Goal: Book appointment/travel/reservation

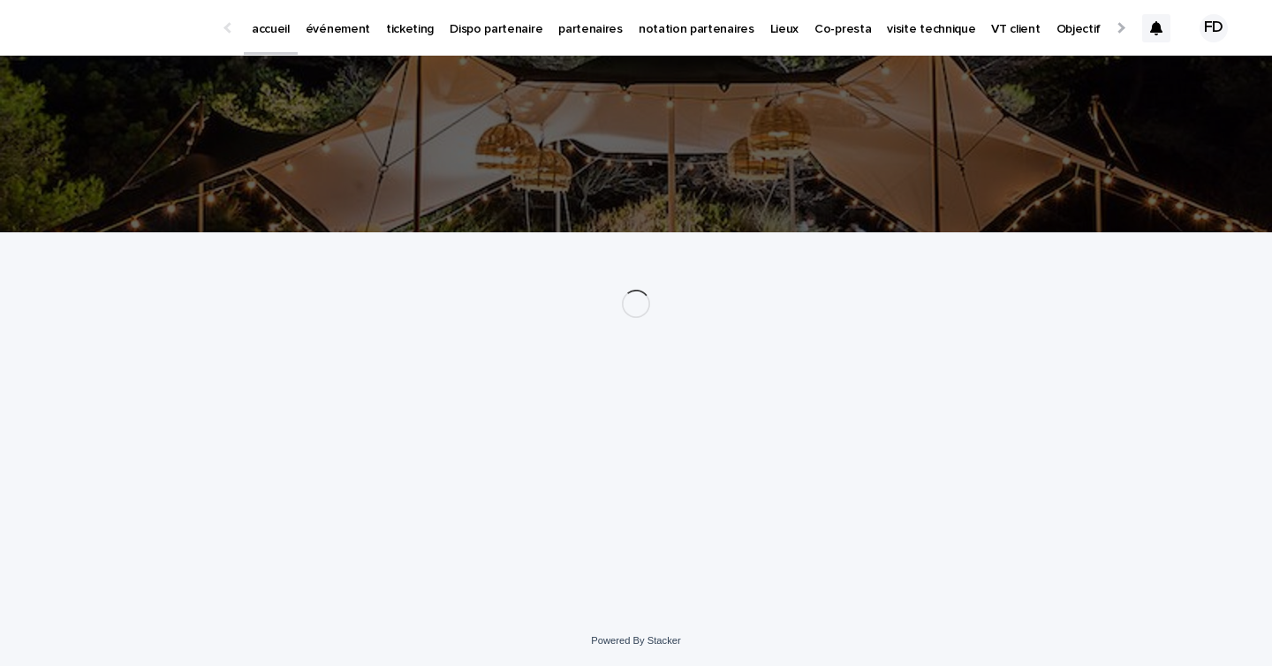
click at [329, 41] on link "événement" at bounding box center [338, 27] width 80 height 55
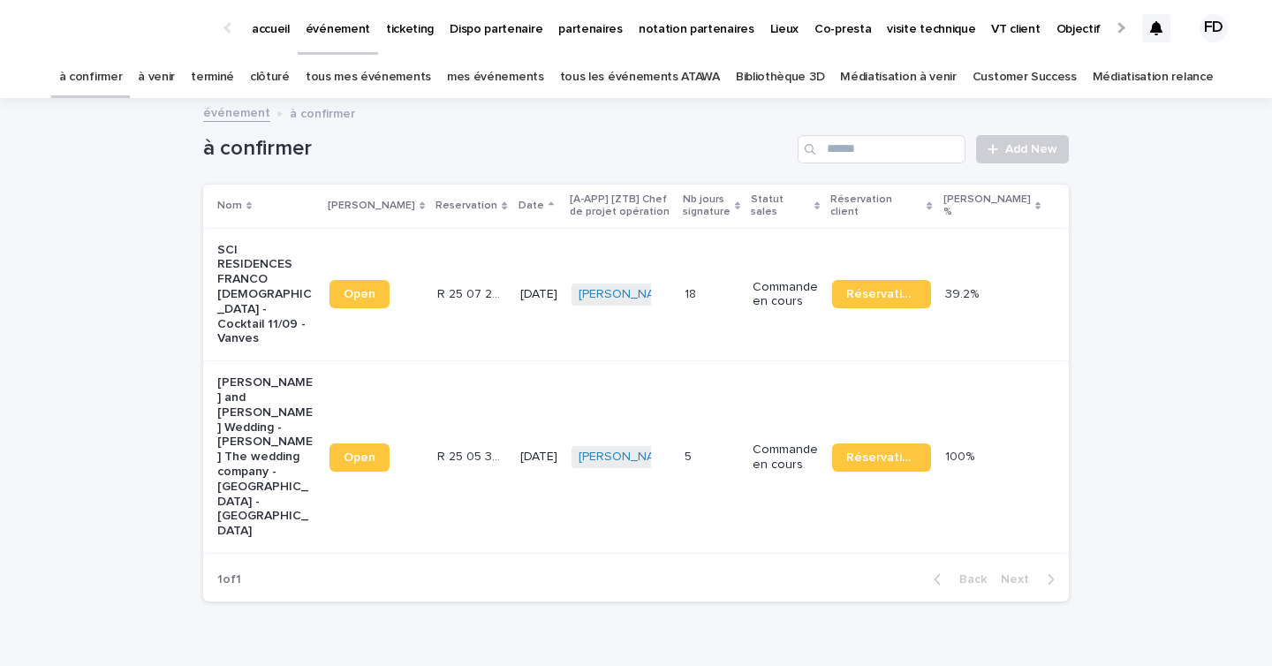
click at [174, 74] on link "à venir" at bounding box center [156, 78] width 37 height 42
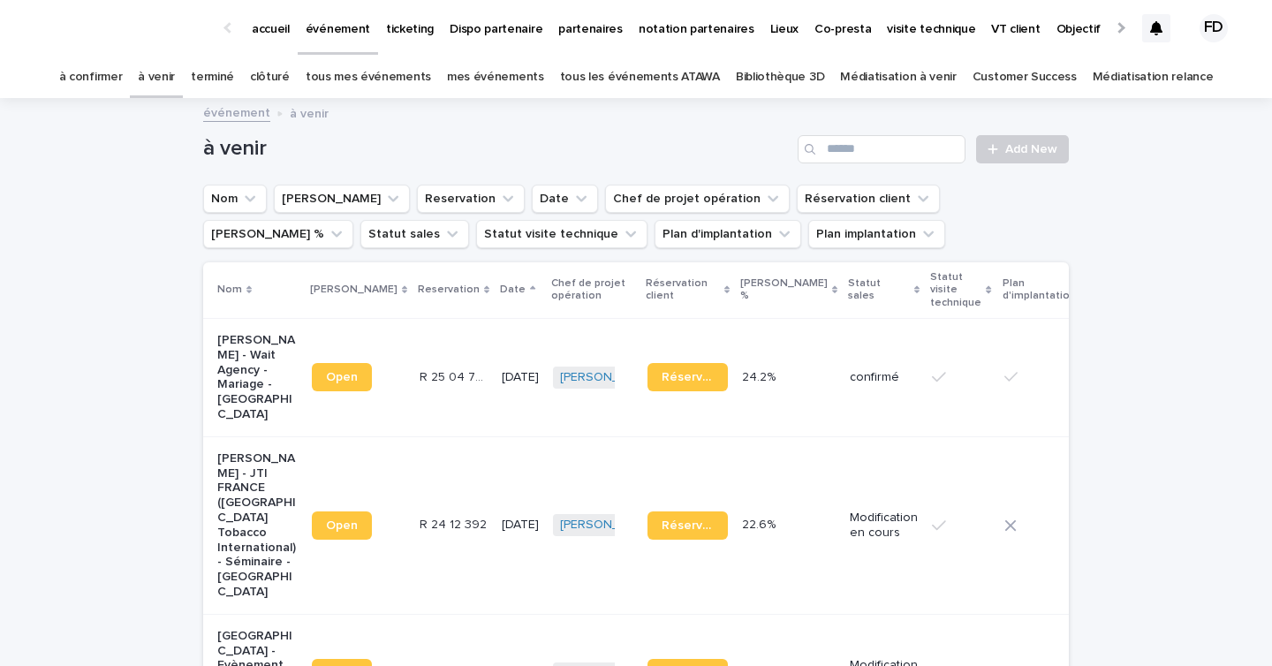
click at [668, 87] on link "tous les événements ATAWA" at bounding box center [640, 78] width 160 height 42
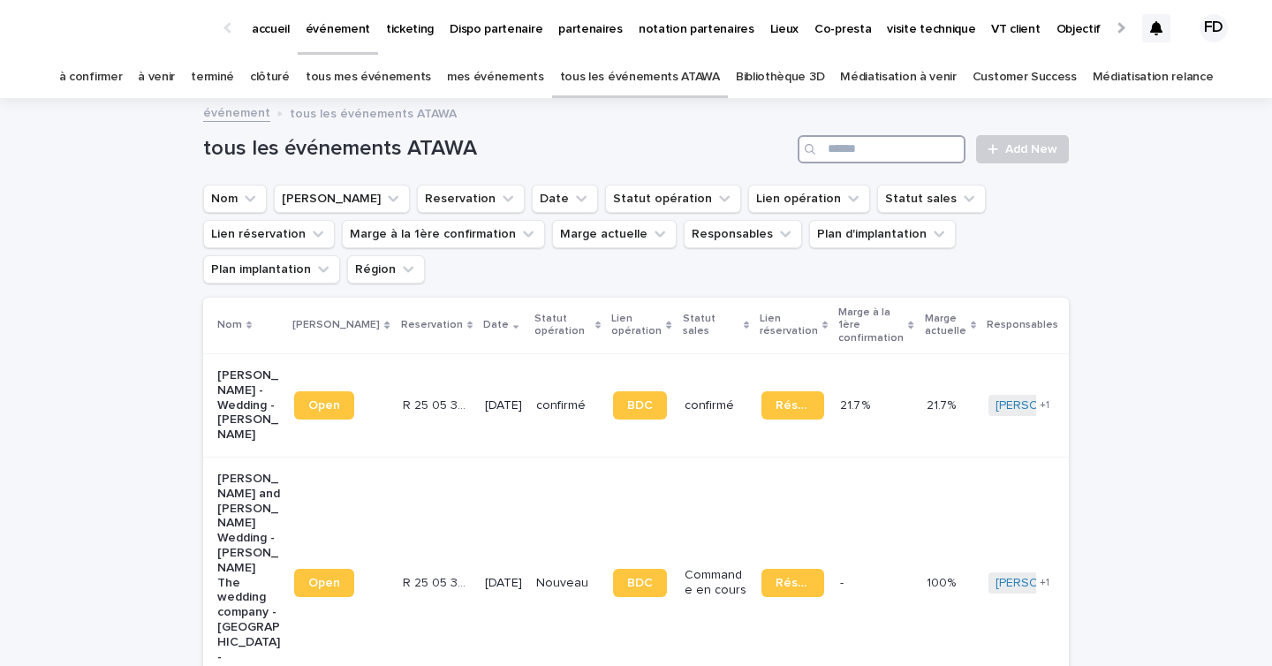
click at [878, 150] on input "Search" at bounding box center [882, 149] width 168 height 28
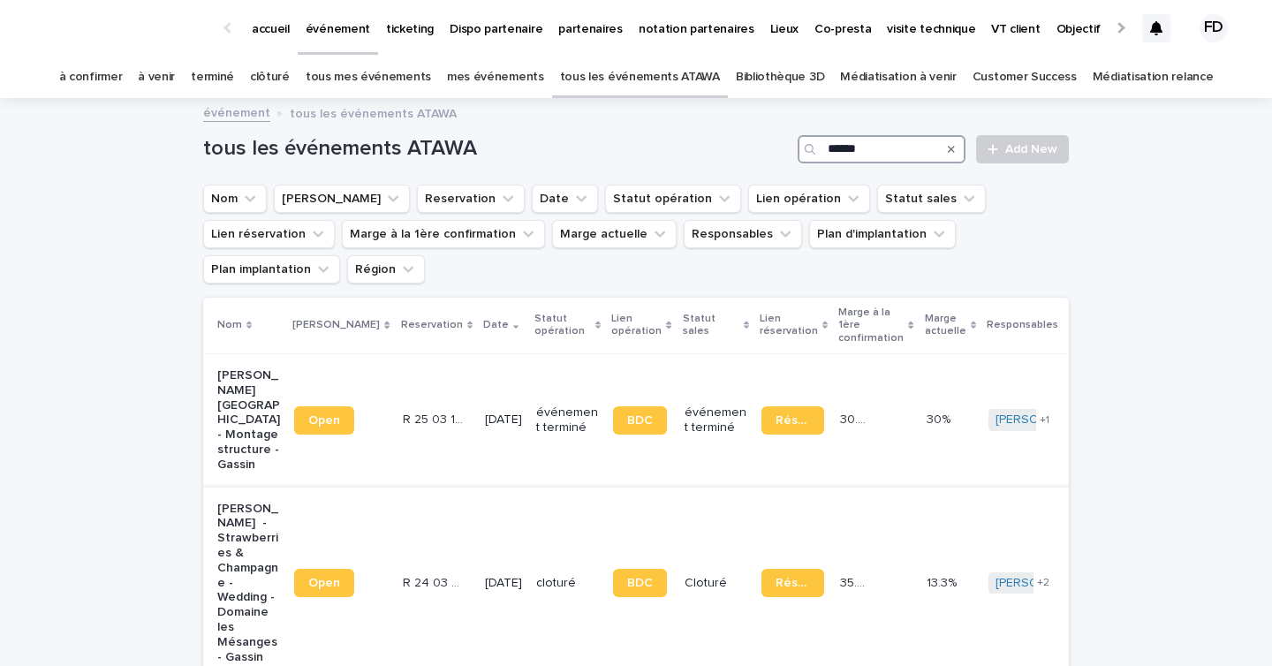
scroll to position [72, 0]
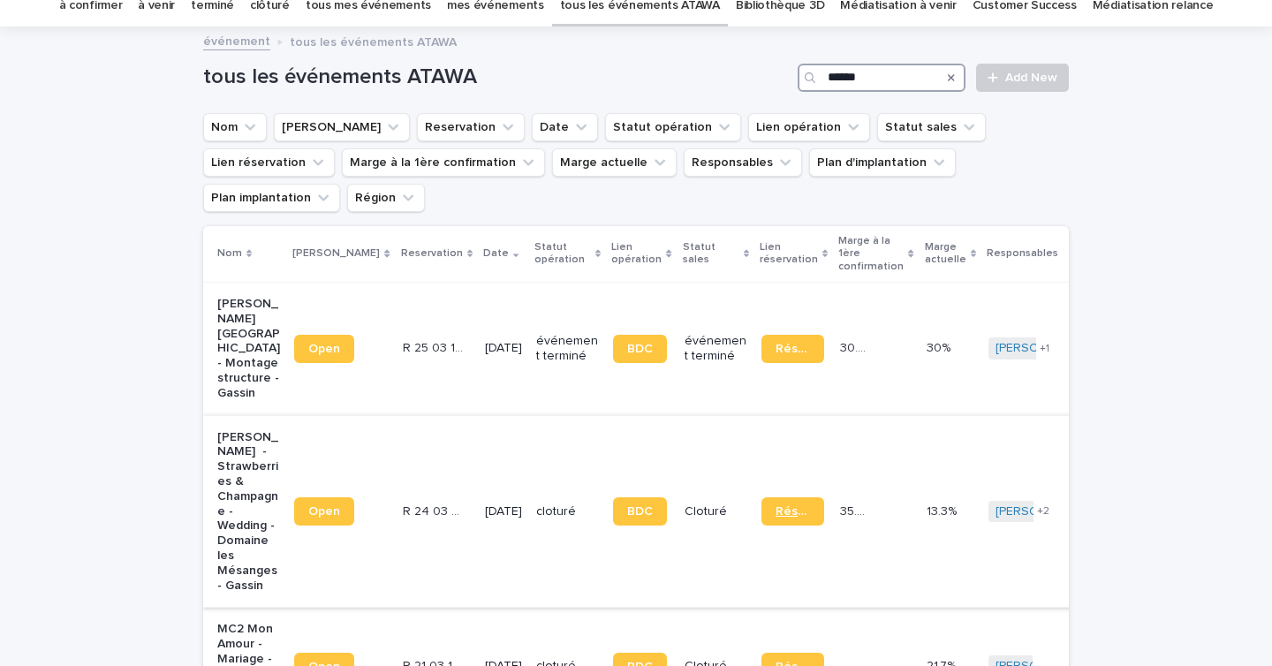
type input "******"
click at [766, 526] on link "Réservation" at bounding box center [793, 511] width 63 height 28
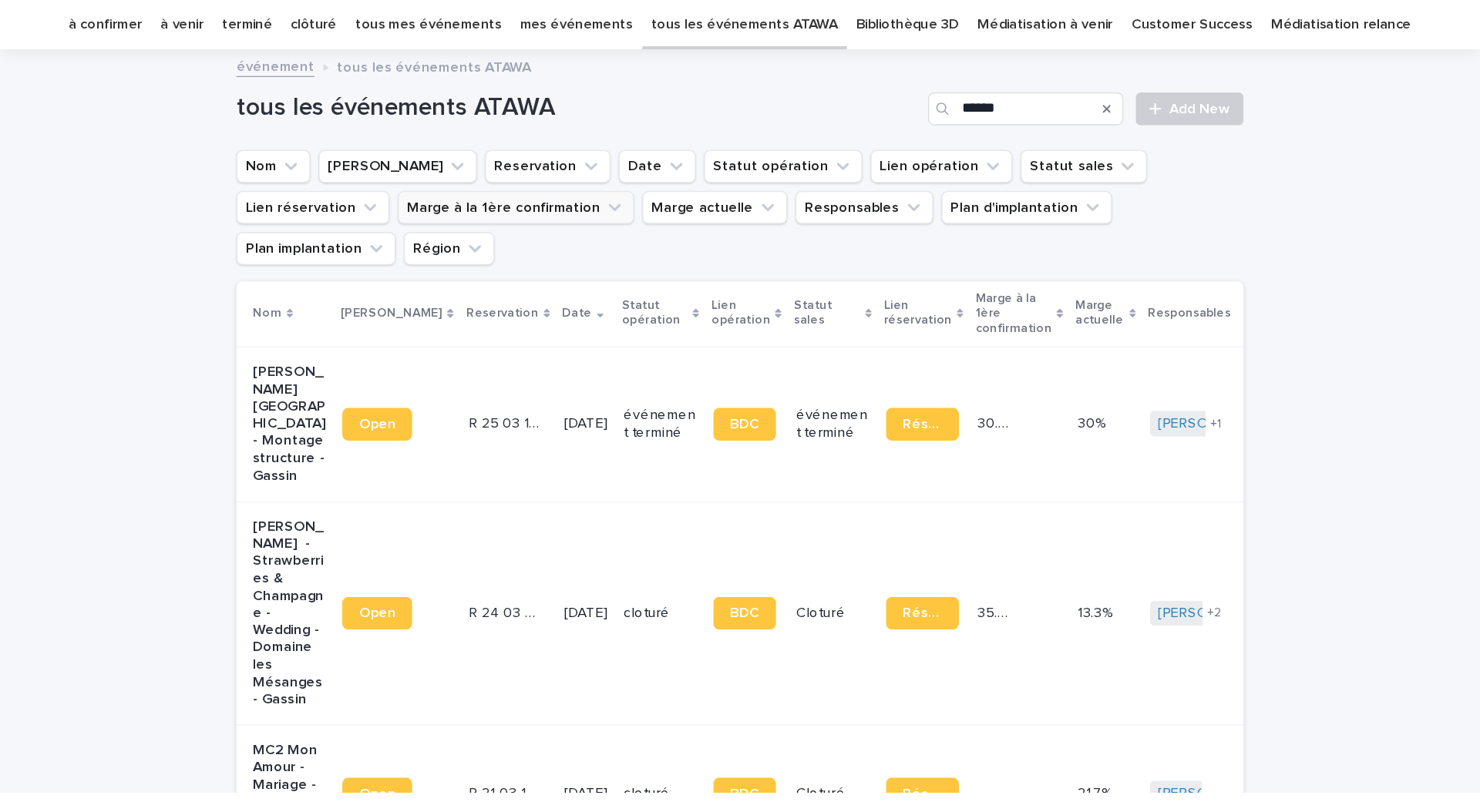
scroll to position [0, 0]
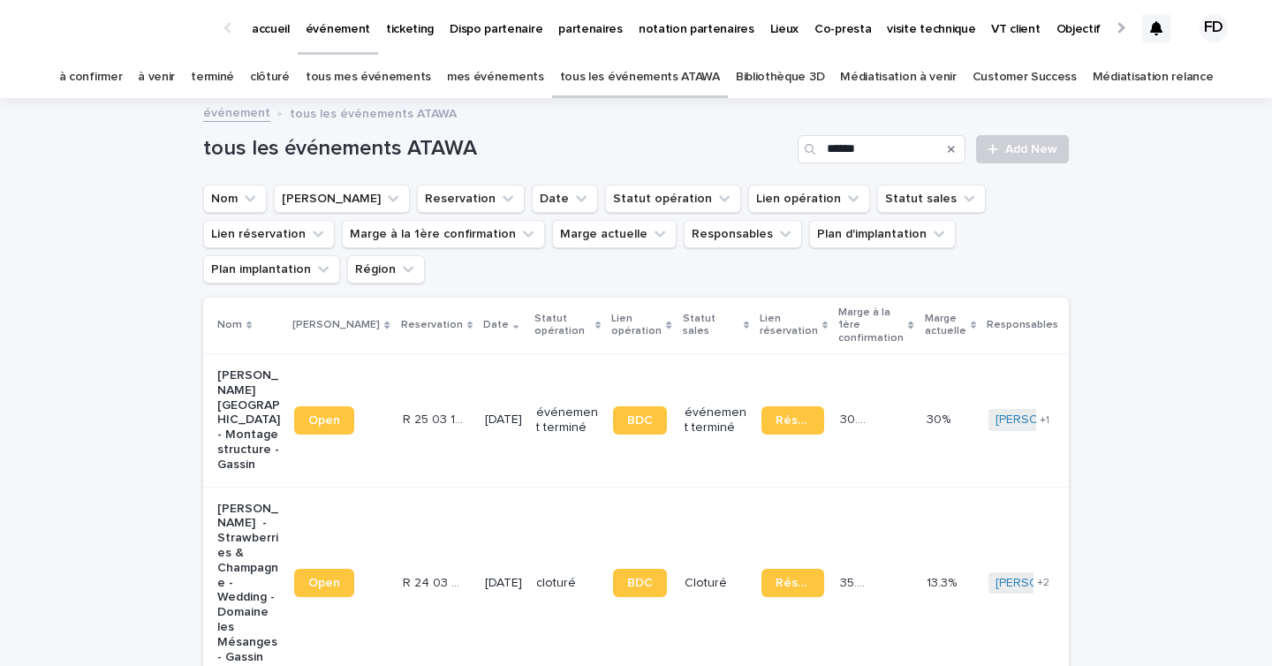
click at [175, 77] on link "à venir" at bounding box center [156, 78] width 37 height 42
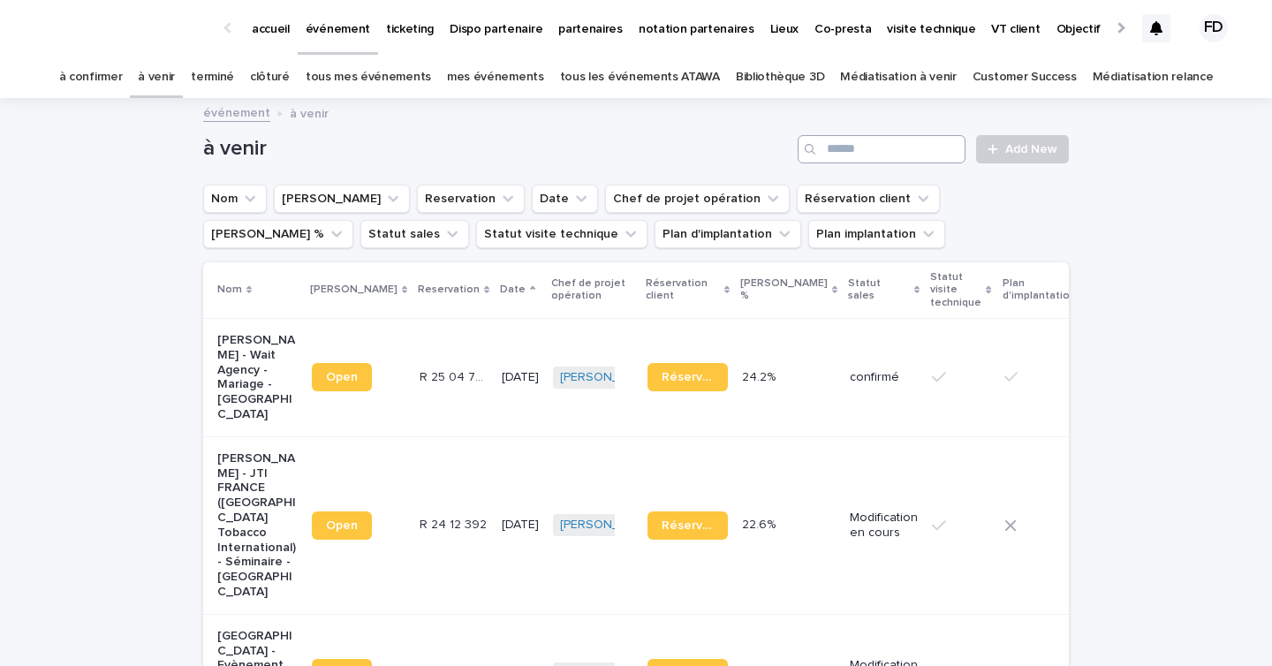
click at [898, 157] on input "Search" at bounding box center [882, 149] width 168 height 28
click at [116, 88] on link "à confirmer" at bounding box center [91, 78] width 64 height 42
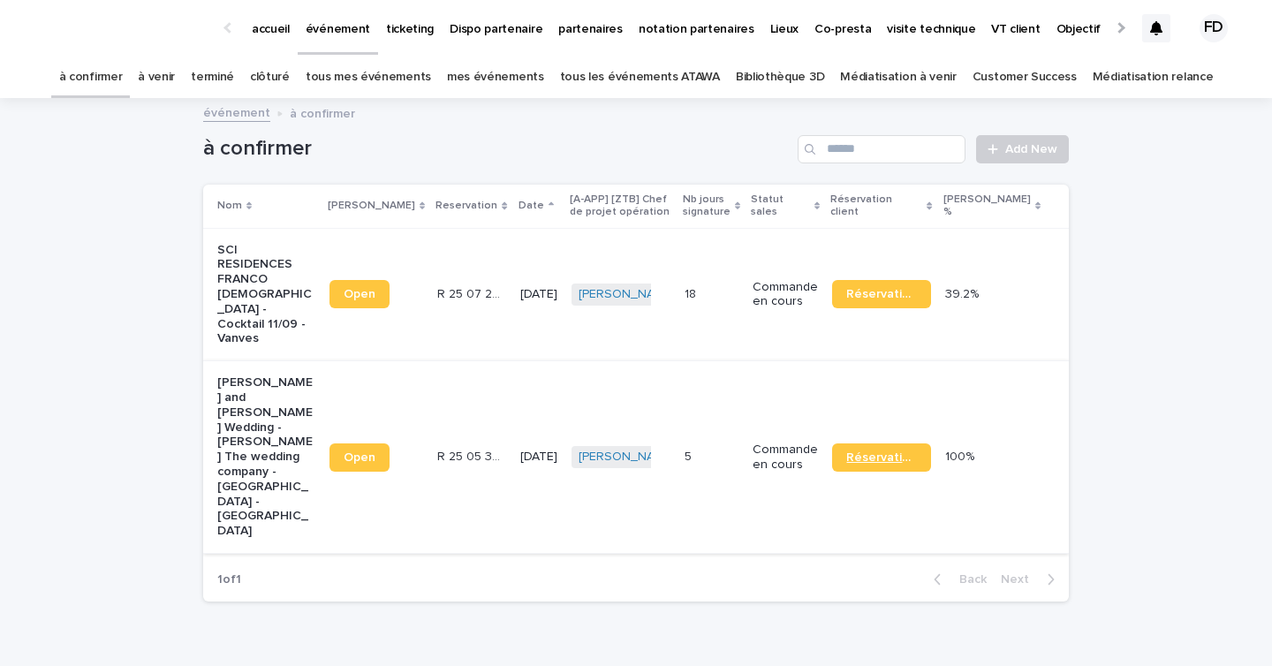
click at [916, 451] on span "Réservation" at bounding box center [881, 457] width 70 height 12
